Goal: Task Accomplishment & Management: Manage account settings

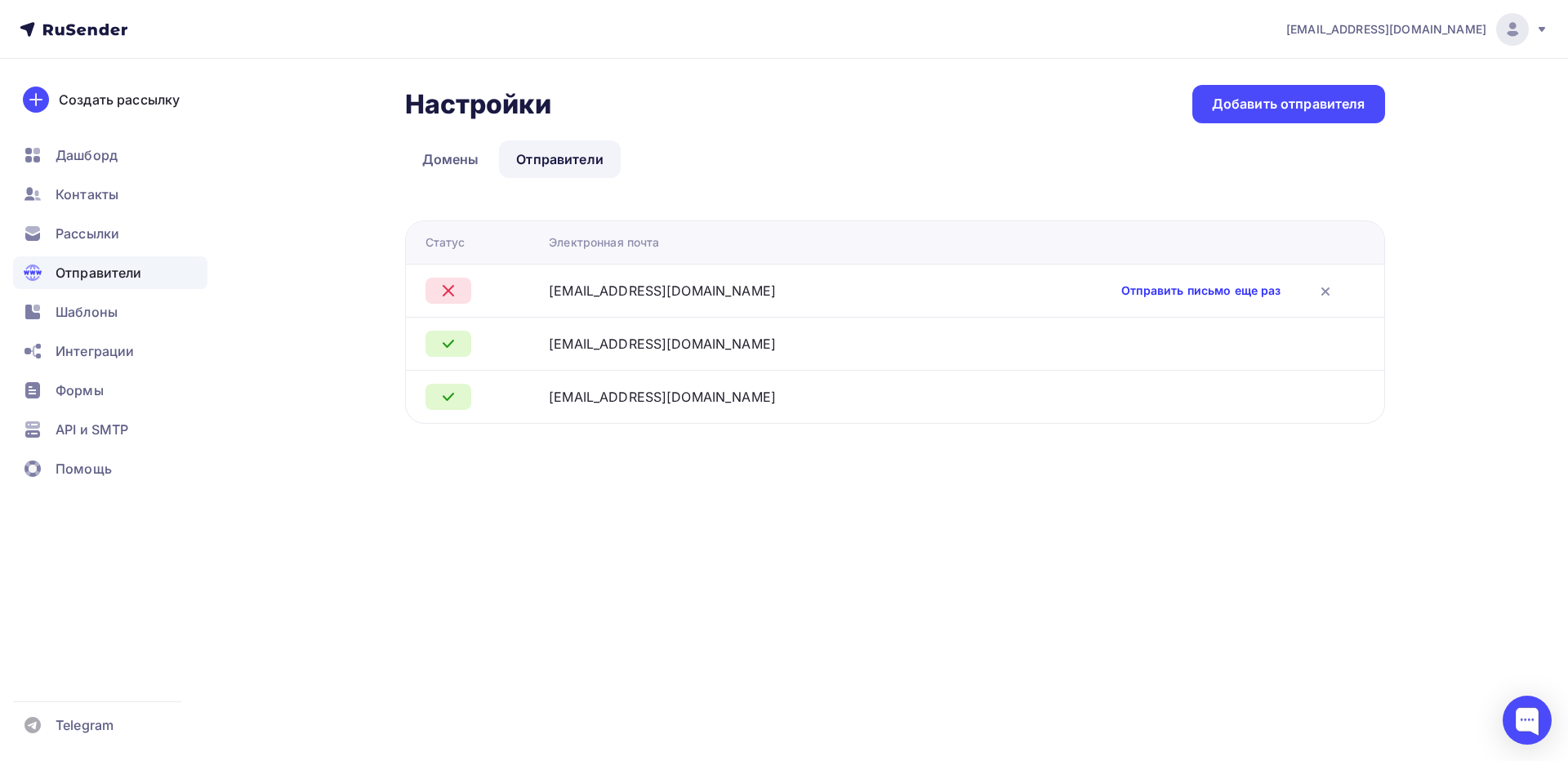
click at [1121, 289] on link "Отправить письмо еще раз" at bounding box center [1200, 291] width 159 height 16
click at [440, 164] on link "Домены" at bounding box center [450, 159] width 92 height 37
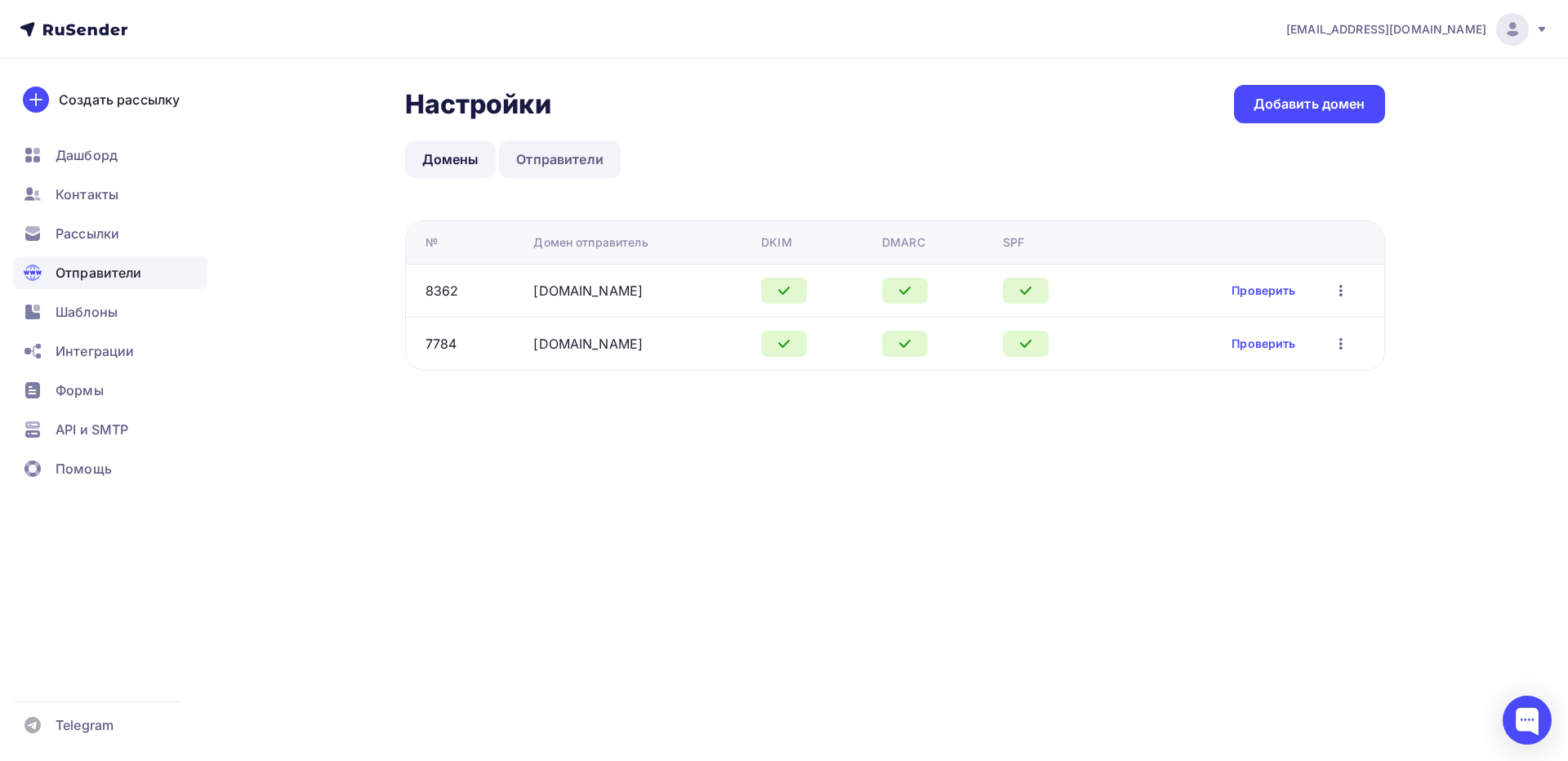
click at [563, 163] on link "Отправители" at bounding box center [560, 159] width 122 height 37
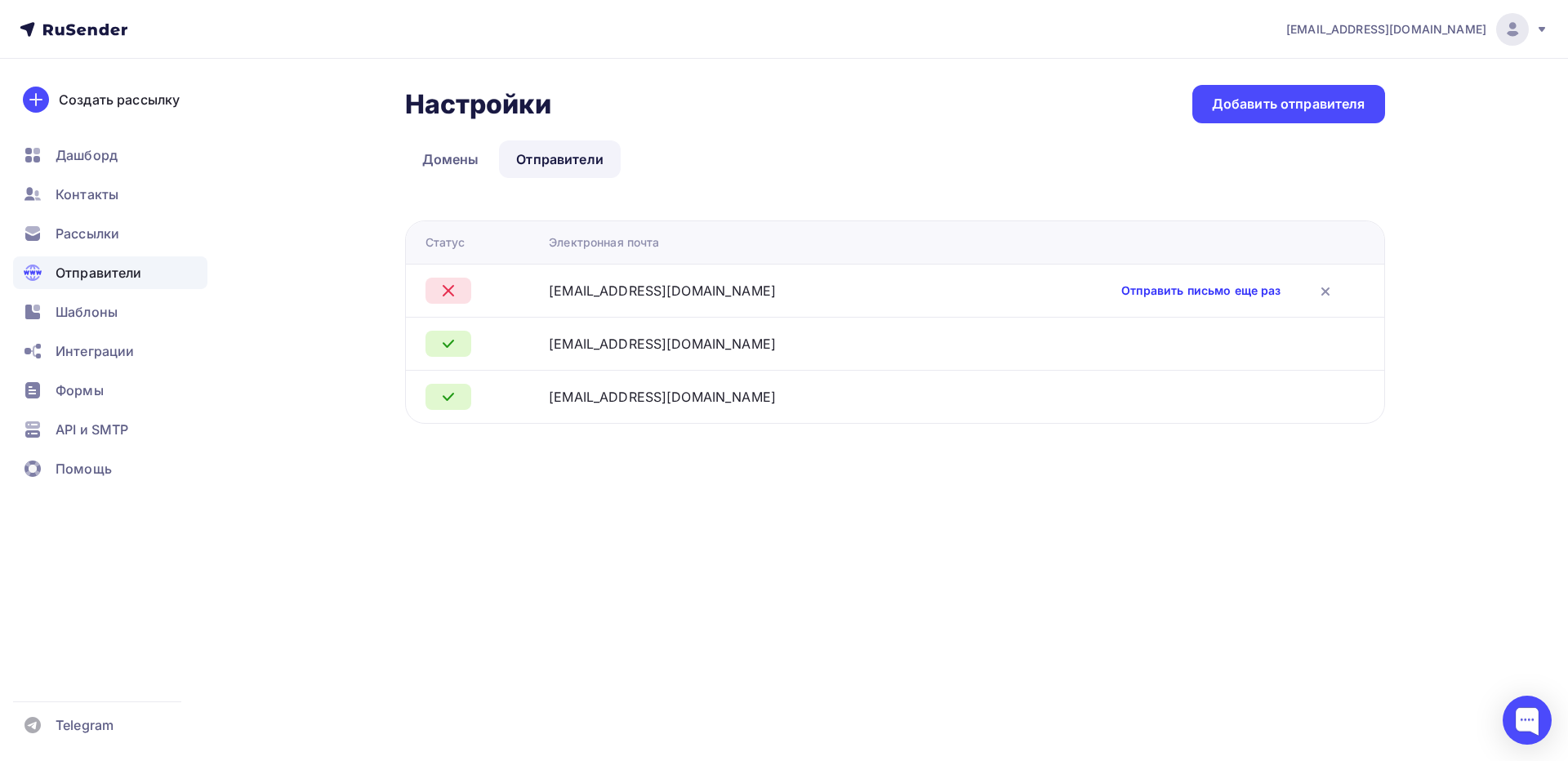
click at [1121, 292] on link "Отправить письмо еще раз" at bounding box center [1200, 291] width 159 height 16
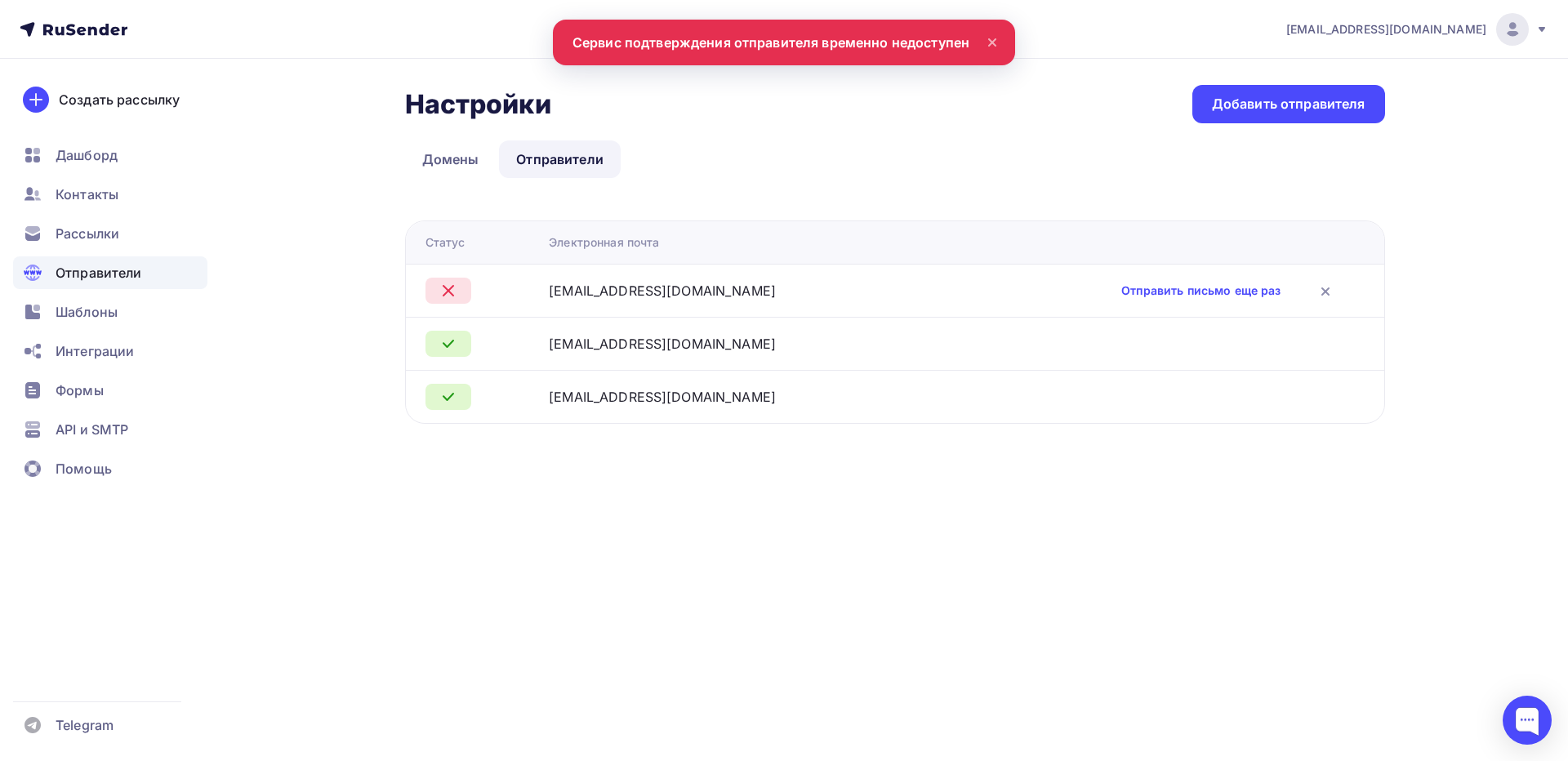
click at [987, 37] on icon at bounding box center [992, 43] width 20 height 20
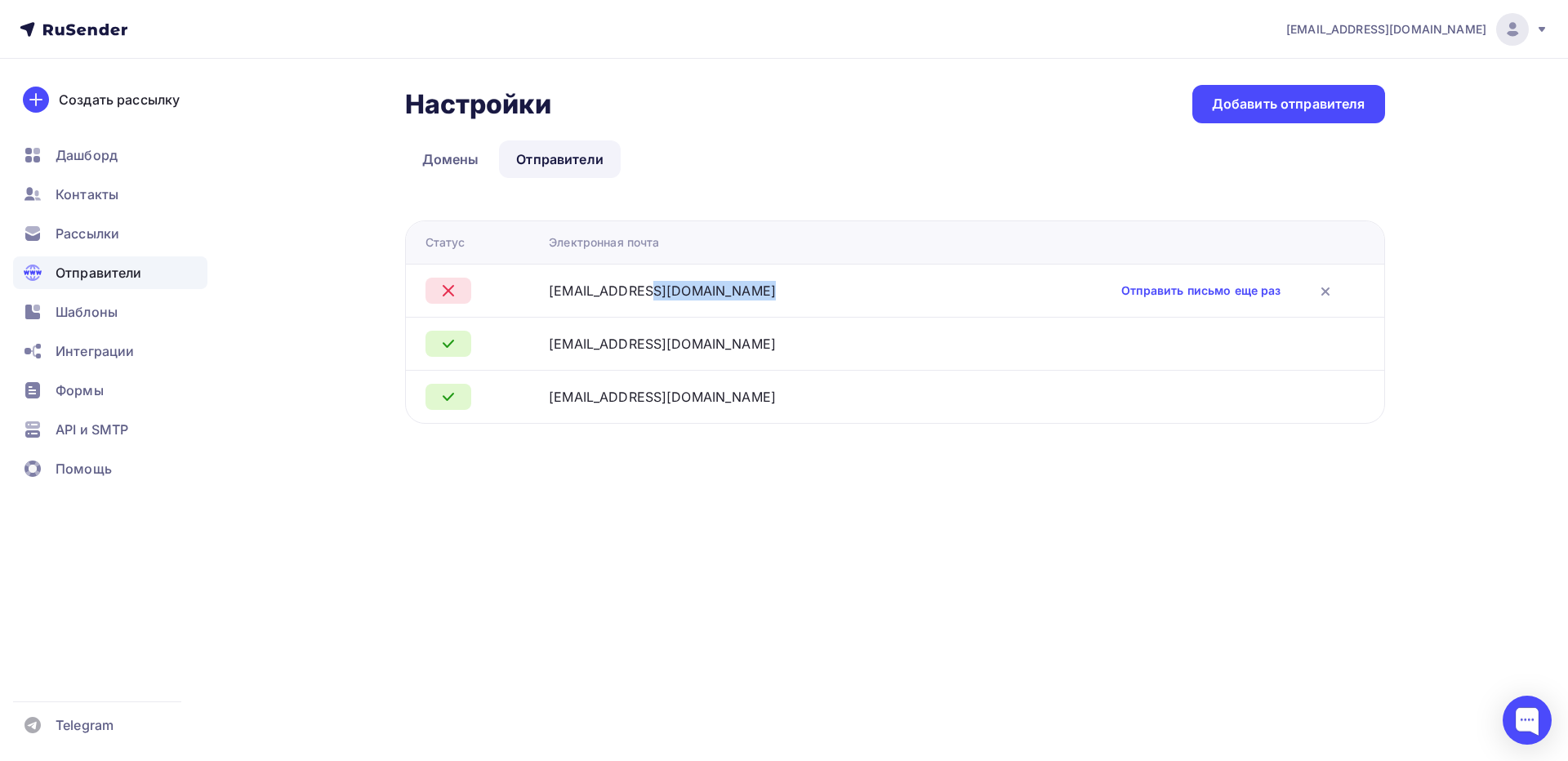
drag, startPoint x: 665, startPoint y: 292, endPoint x: 572, endPoint y: 287, distance: 93.1
click at [572, 287] on td "[EMAIL_ADDRESS][DOMAIN_NAME]" at bounding box center [746, 291] width 409 height 53
copy div "[EMAIL_ADDRESS][DOMAIN_NAME]"
click at [1322, 288] on icon at bounding box center [1325, 291] width 6 height 6
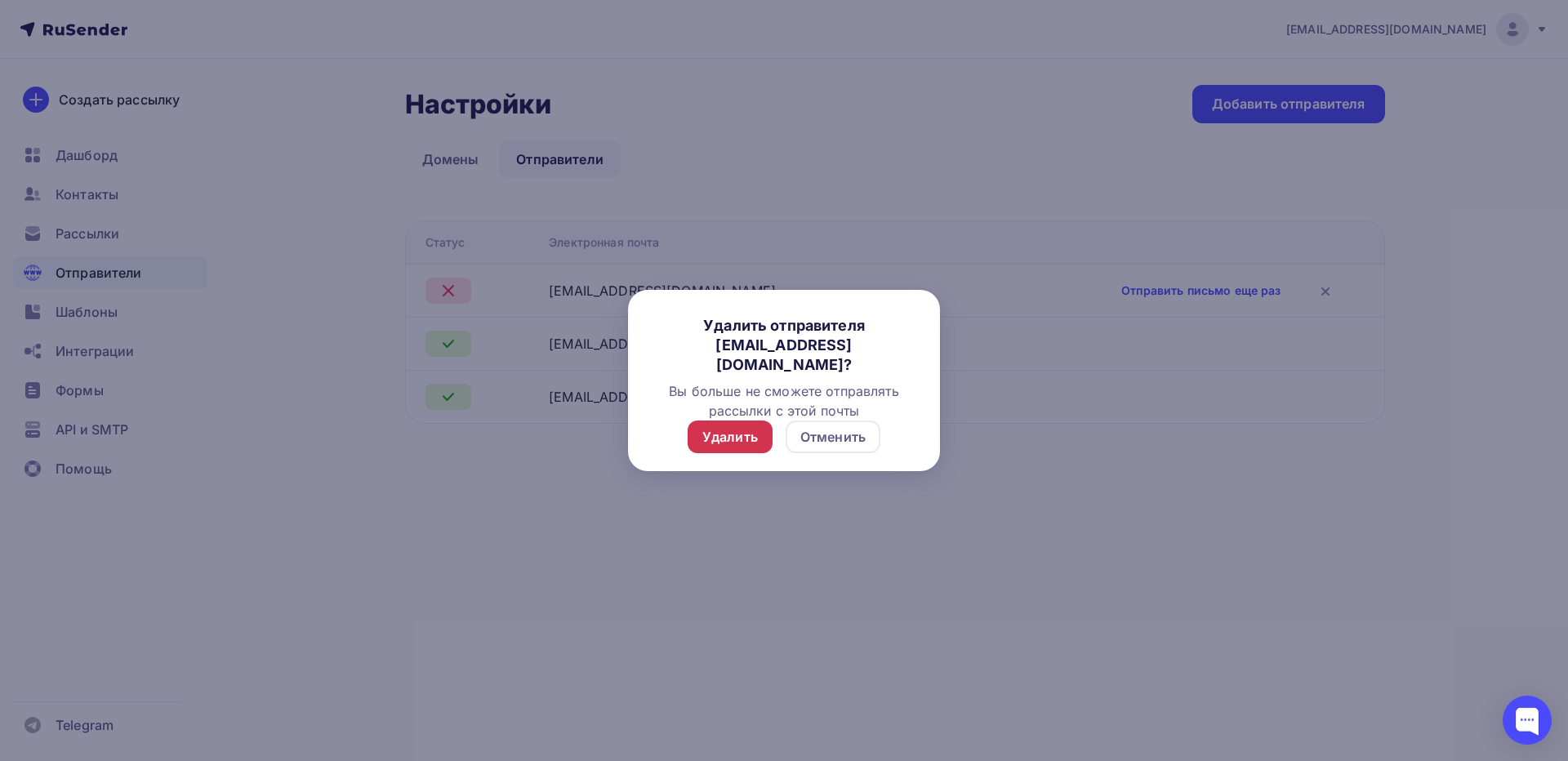
click at [728, 442] on div "Удалить" at bounding box center [729, 437] width 55 height 20
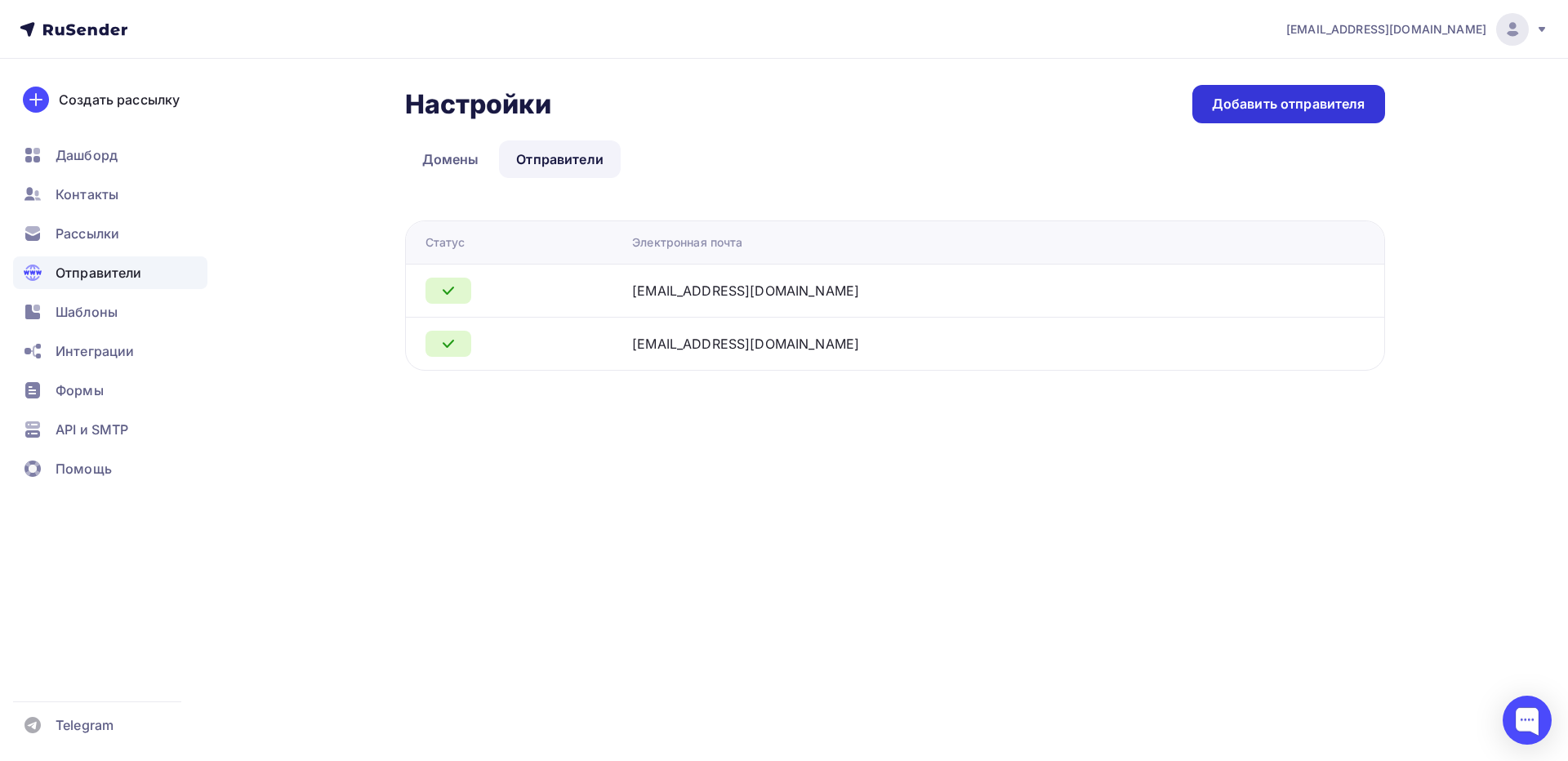
click at [1256, 112] on div "Добавить отправителя" at bounding box center [1288, 104] width 153 height 19
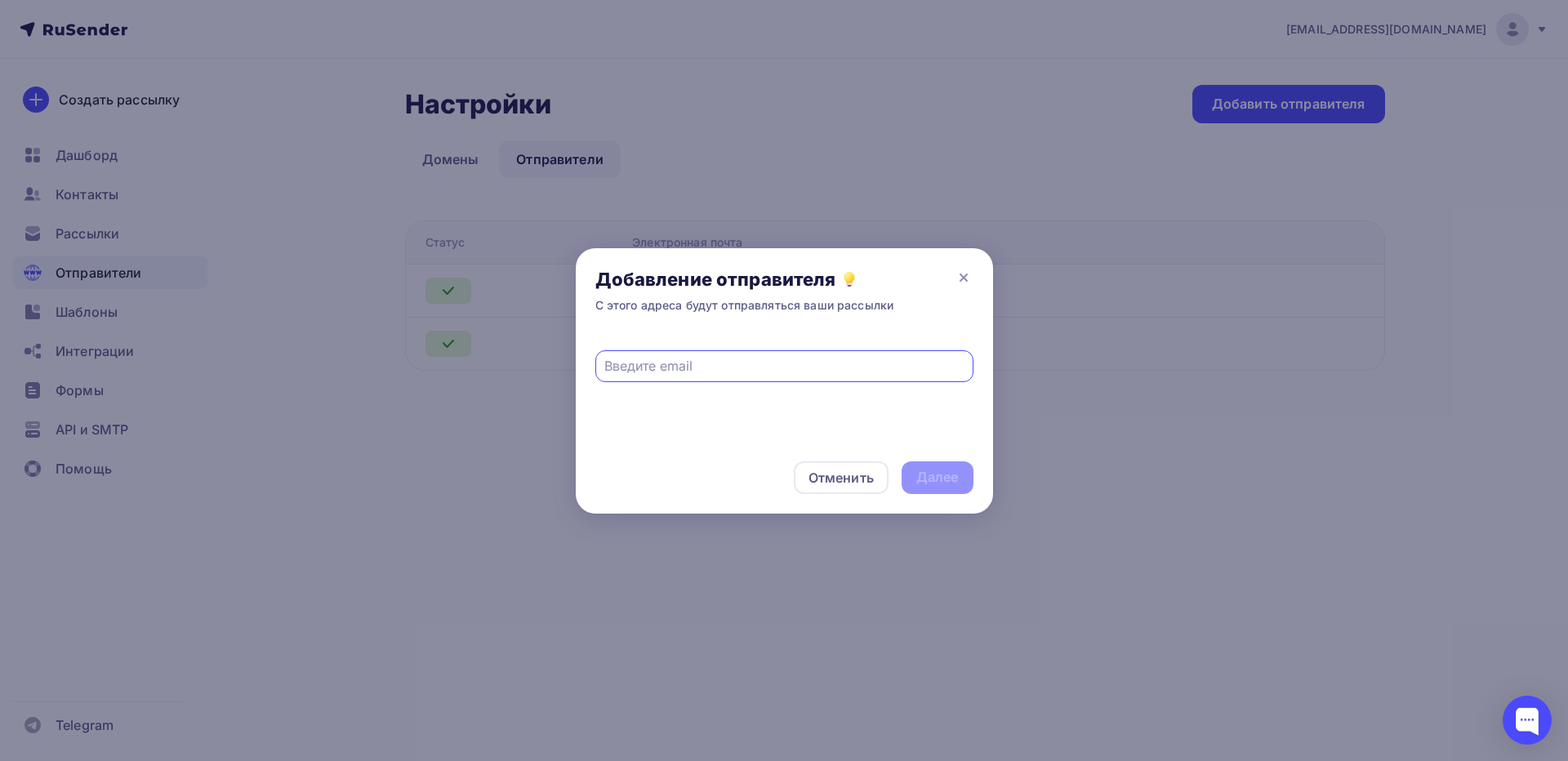
paste input "[EMAIL_ADDRESS][DOMAIN_NAME]"
type input "[EMAIL_ADDRESS][DOMAIN_NAME]"
click at [932, 475] on div "Далее" at bounding box center [937, 477] width 43 height 19
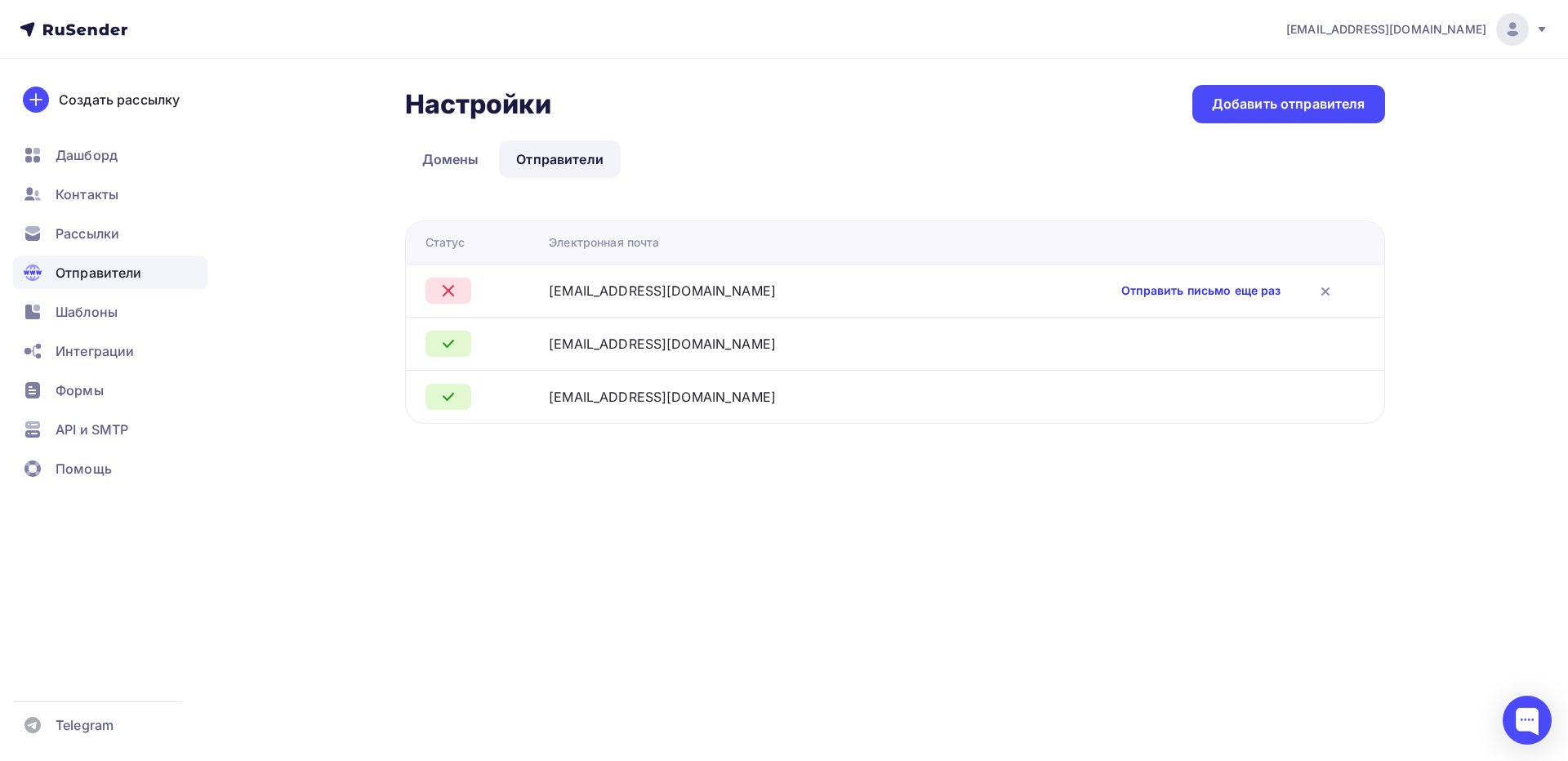
click at [1121, 287] on link "Отправить письмо еще раз" at bounding box center [1200, 291] width 159 height 16
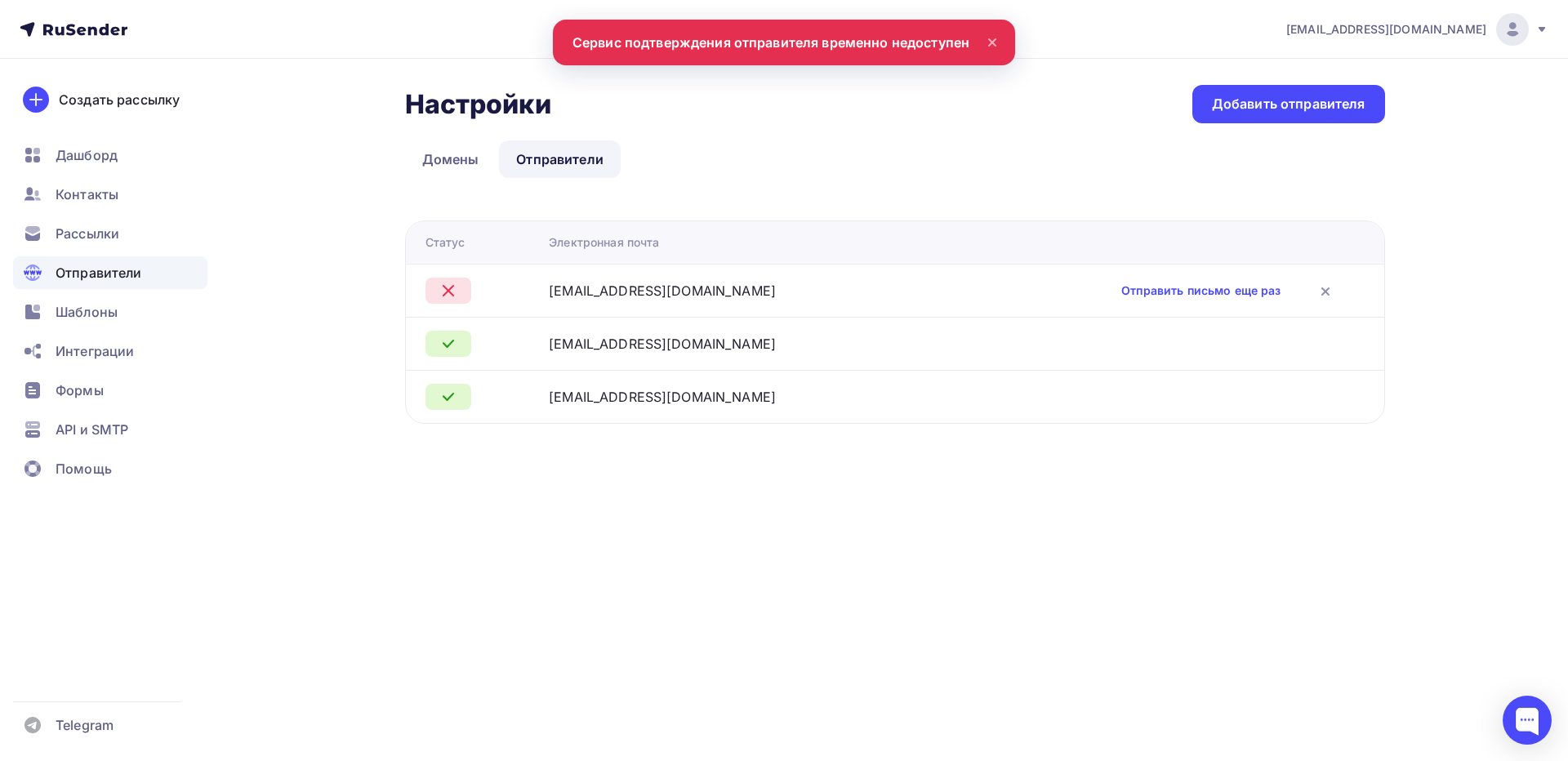
click at [997, 44] on icon at bounding box center [992, 43] width 20 height 20
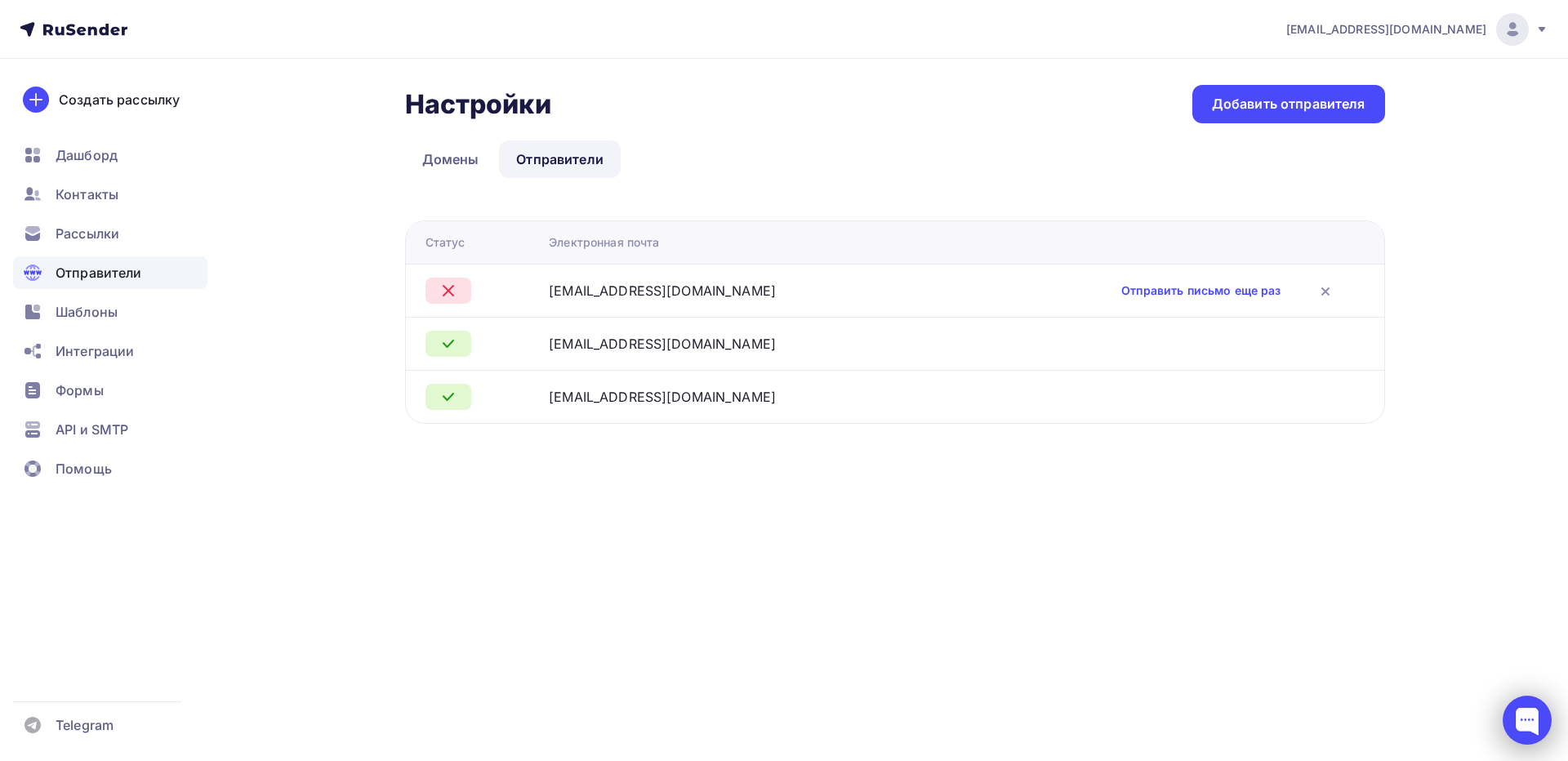
click at [1532, 717] on div at bounding box center [1527, 720] width 49 height 49
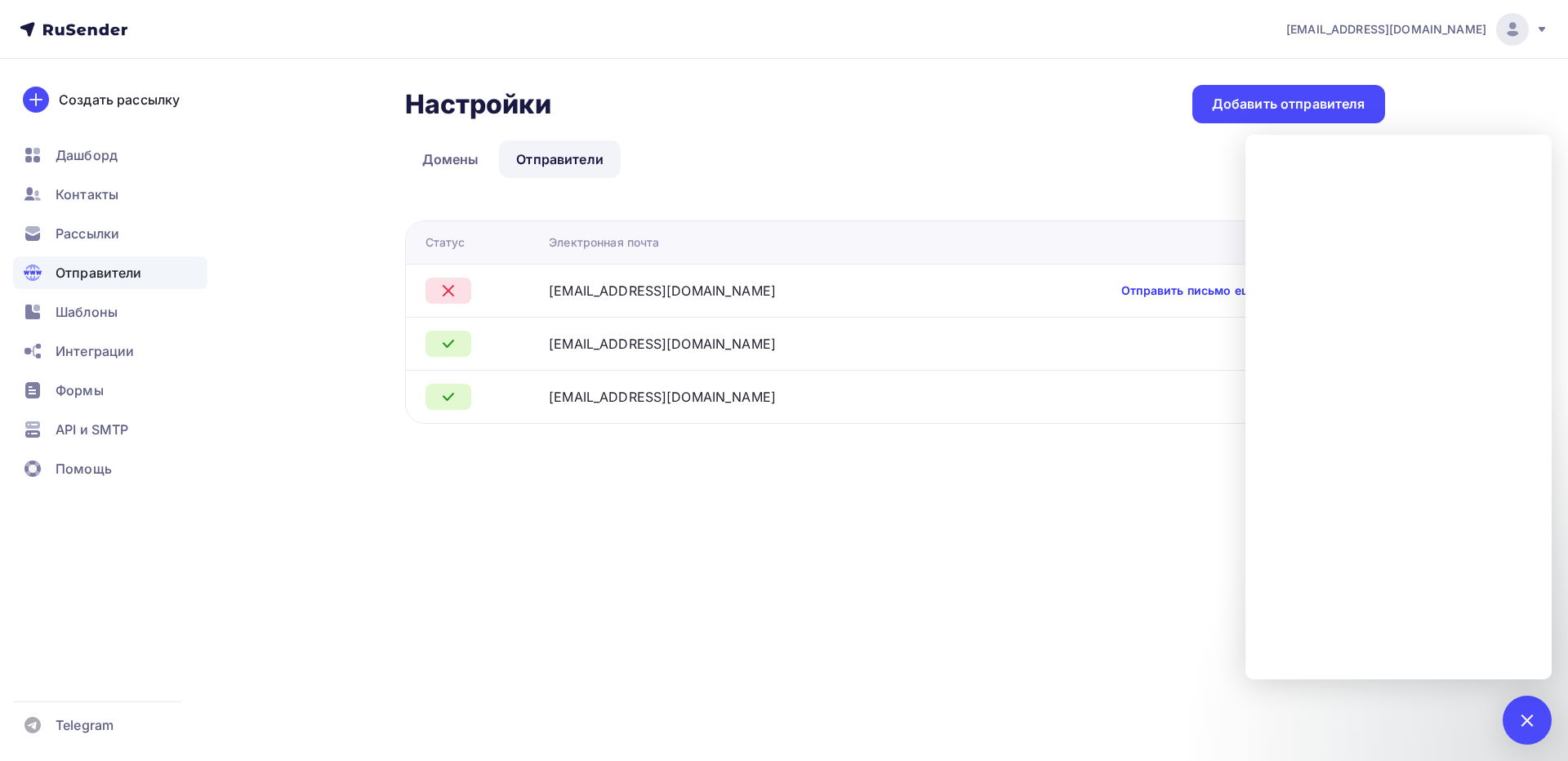
click at [1121, 289] on link "Отправить письмо еще раз" at bounding box center [1200, 291] width 159 height 16
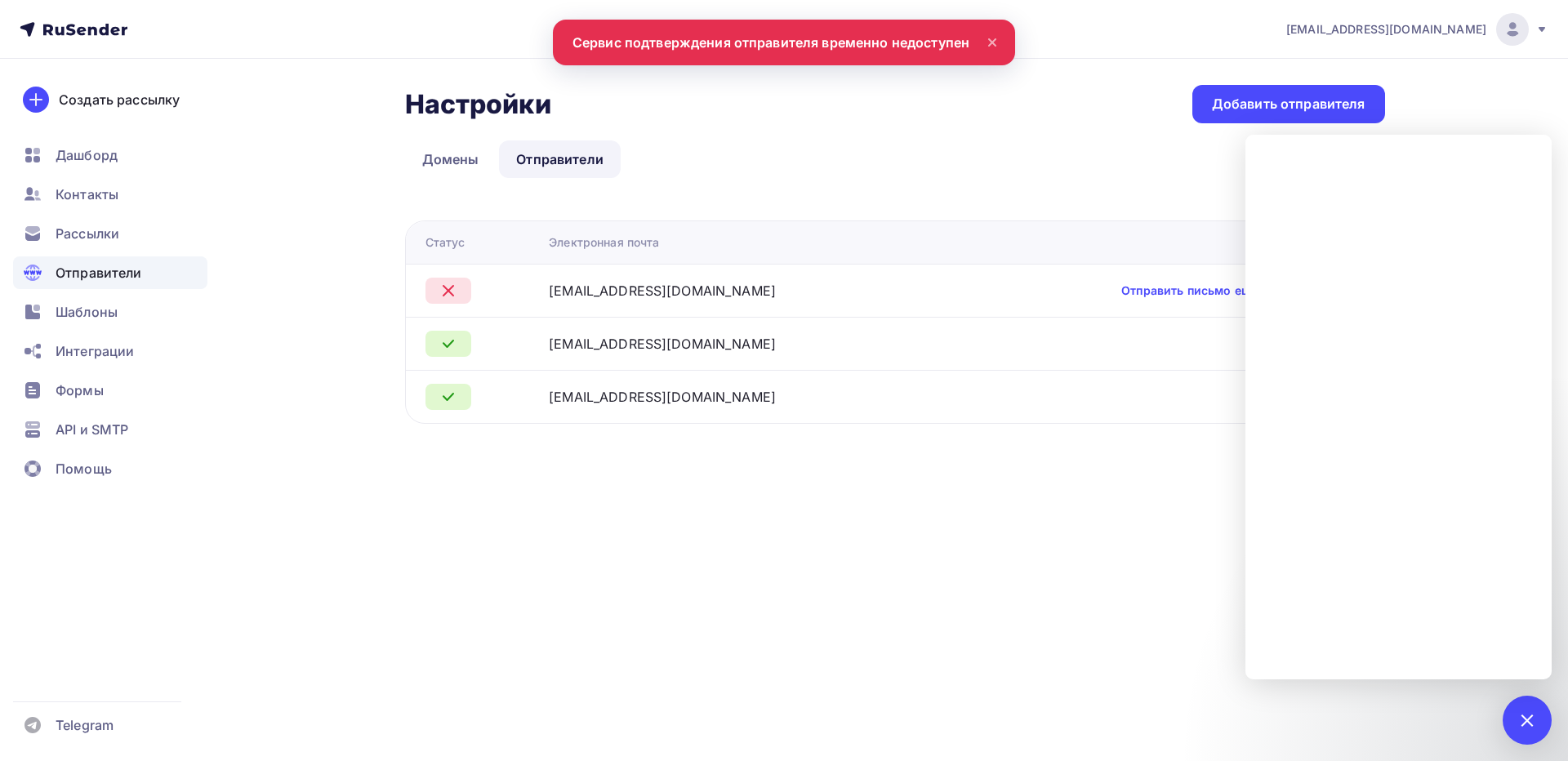
drag, startPoint x: 574, startPoint y: 39, endPoint x: 959, endPoint y: 41, distance: 385.0
click at [959, 41] on nav "simvolick@gmail.com Аккаунт Тарифы Выйти Создать рассылку Дашборд Контакты Расс…" at bounding box center [784, 29] width 1568 height 59
